Goal: Find specific page/section

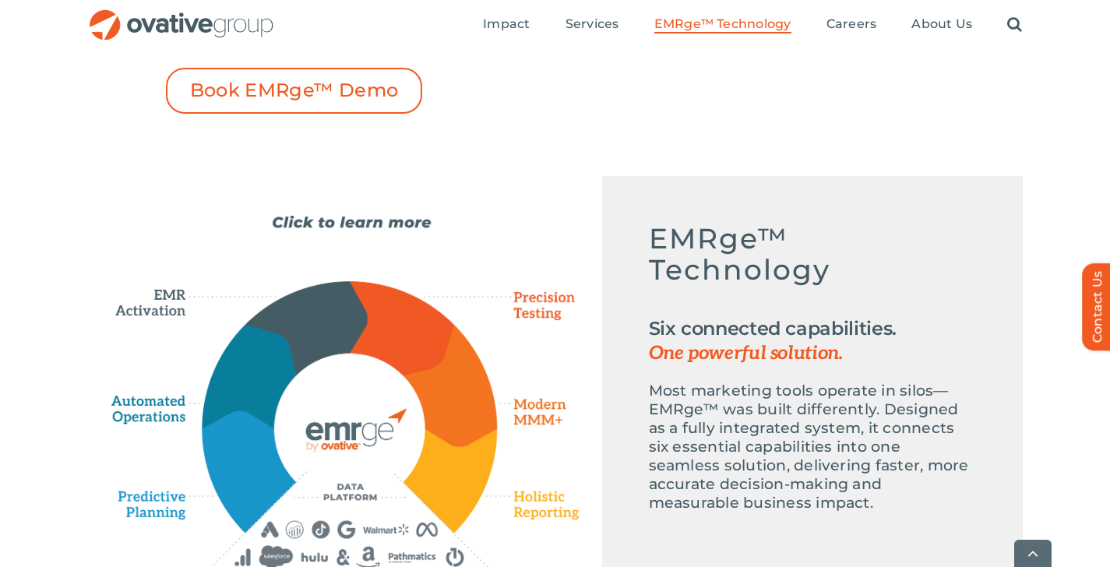
scroll to position [611, 0]
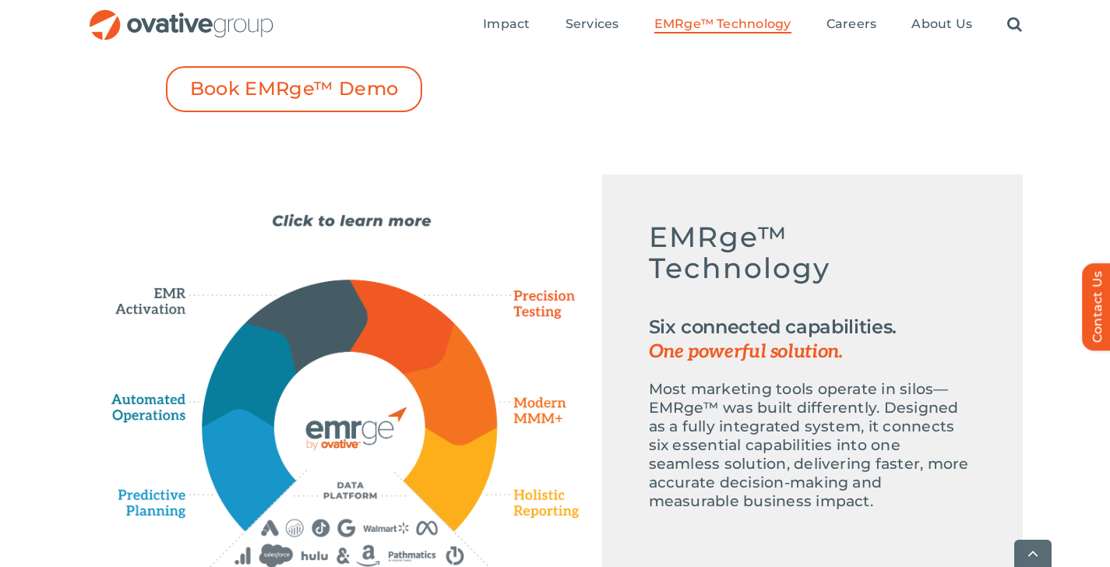
click at [497, 181] on div "Emerge-asset EMRge™ Technology Six connected capabilities. One powerful solutio…" at bounding box center [555, 408] width 935 height 467
click at [1016, 25] on link "Search" at bounding box center [1014, 24] width 15 height 17
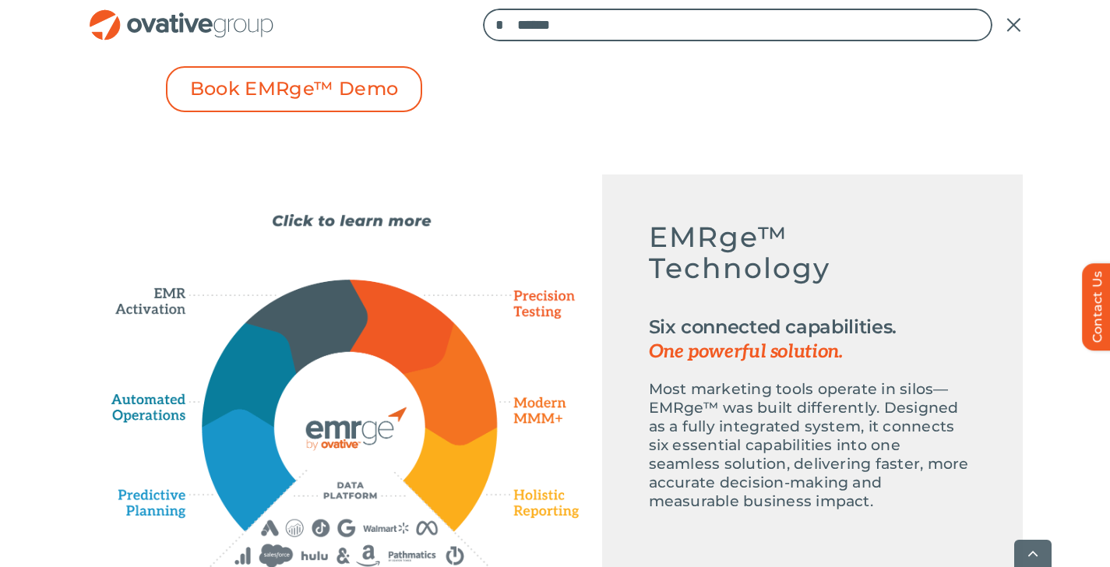
type input "******"
click at [483, 9] on input "*" at bounding box center [499, 25] width 33 height 33
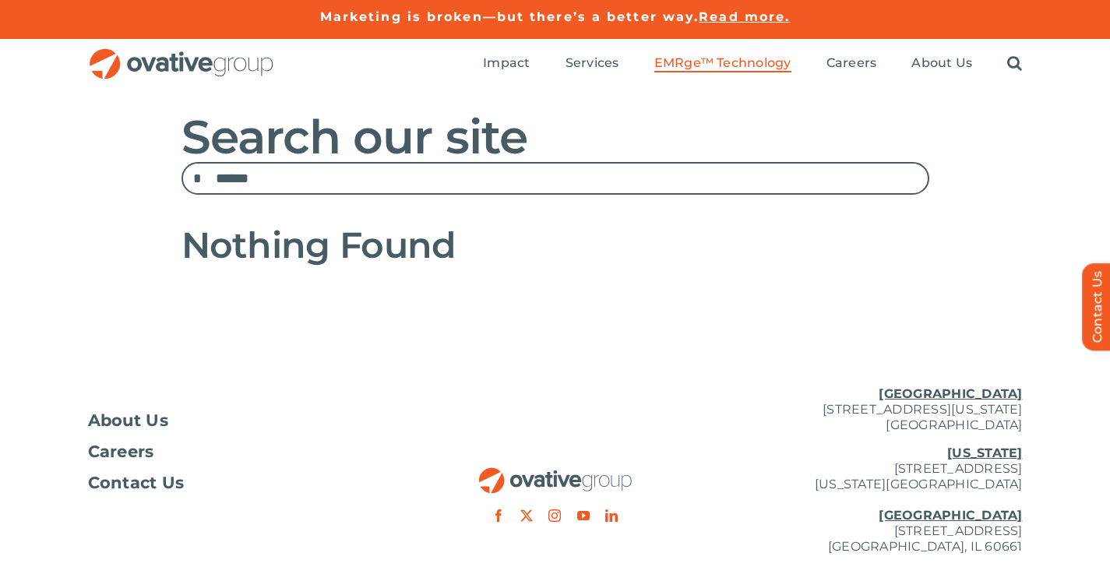
click at [718, 62] on span "EMRge™ Technology" at bounding box center [722, 63] width 137 height 16
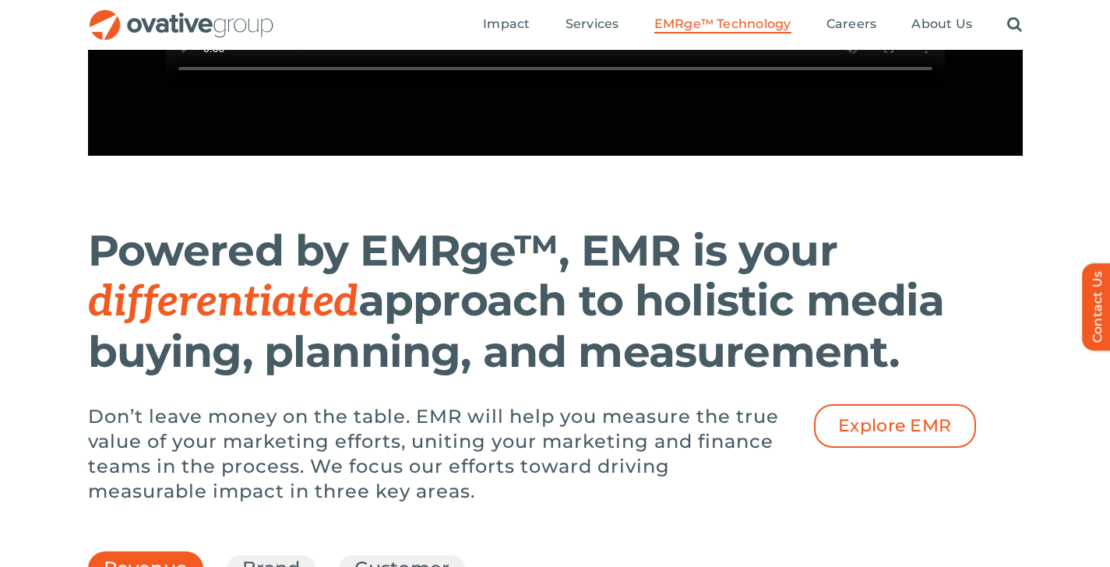
scroll to position [1680, 0]
